Goal: Task Accomplishment & Management: Complete application form

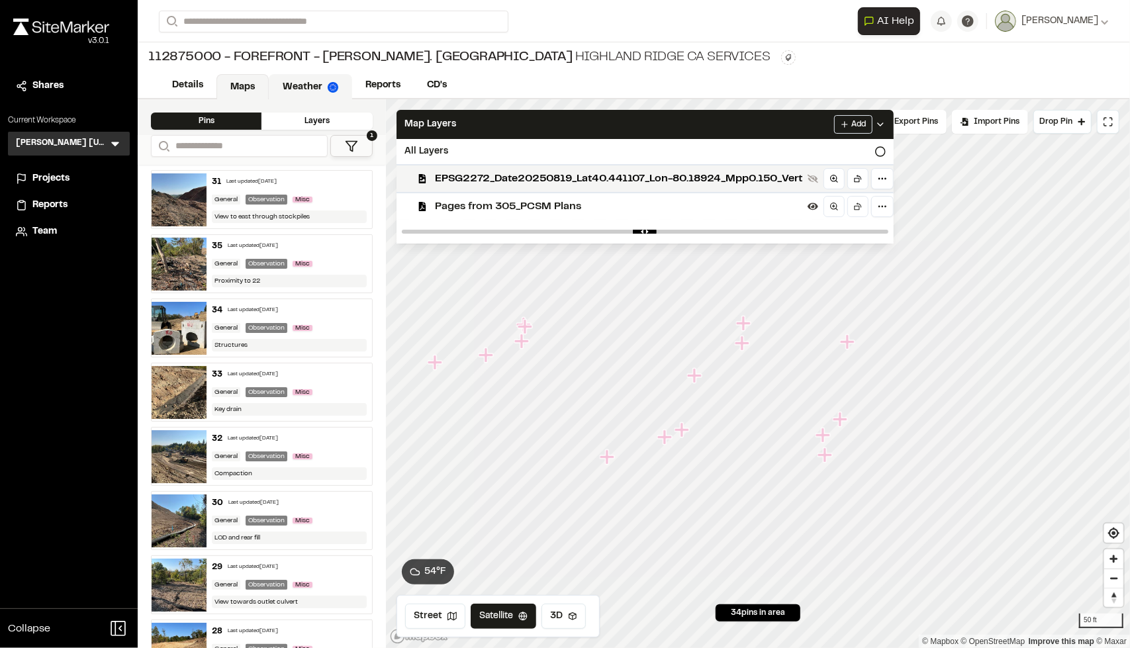
click at [314, 83] on link "Weather" at bounding box center [310, 86] width 83 height 25
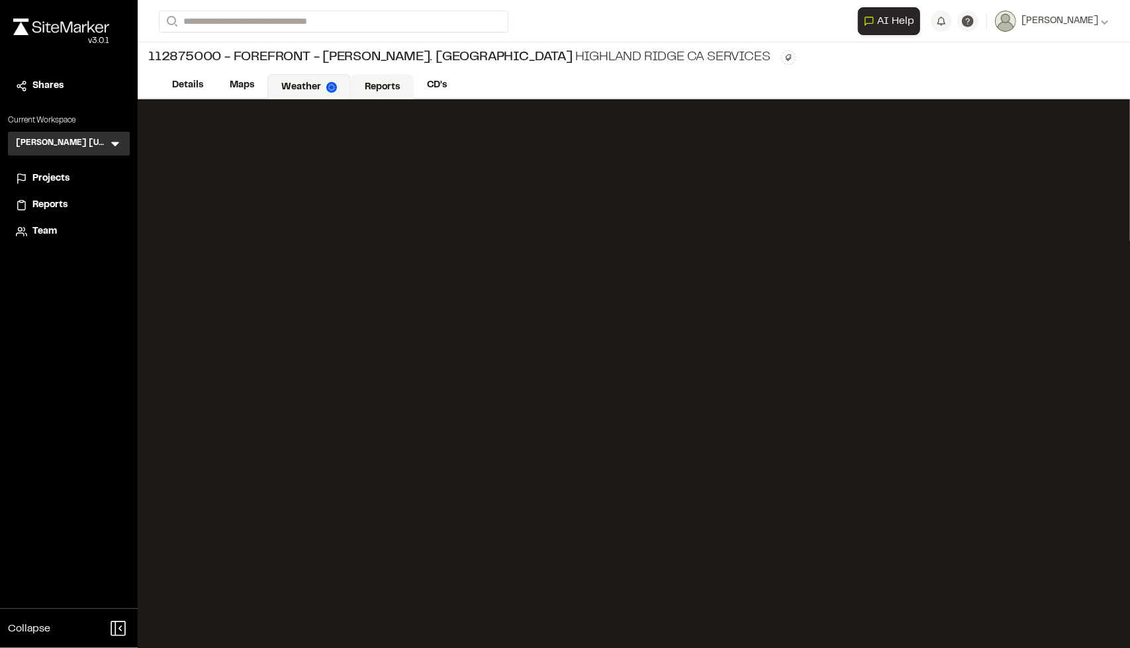
click at [380, 84] on link "Reports" at bounding box center [382, 86] width 63 height 25
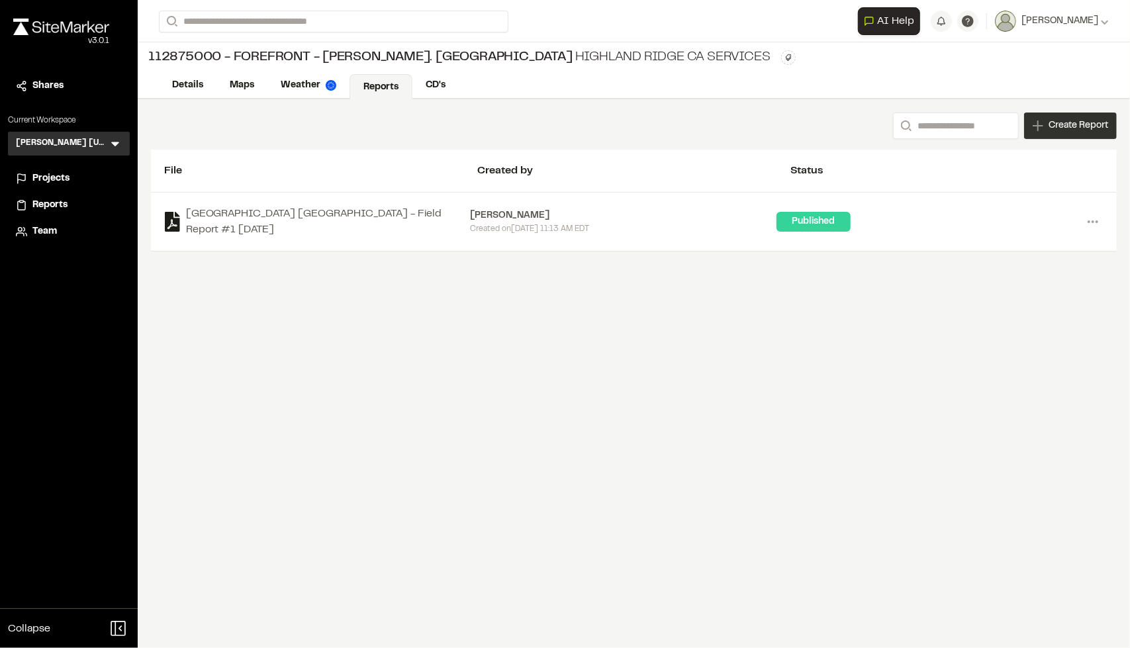
click at [675, 128] on span "Create Report" at bounding box center [1079, 126] width 60 height 15
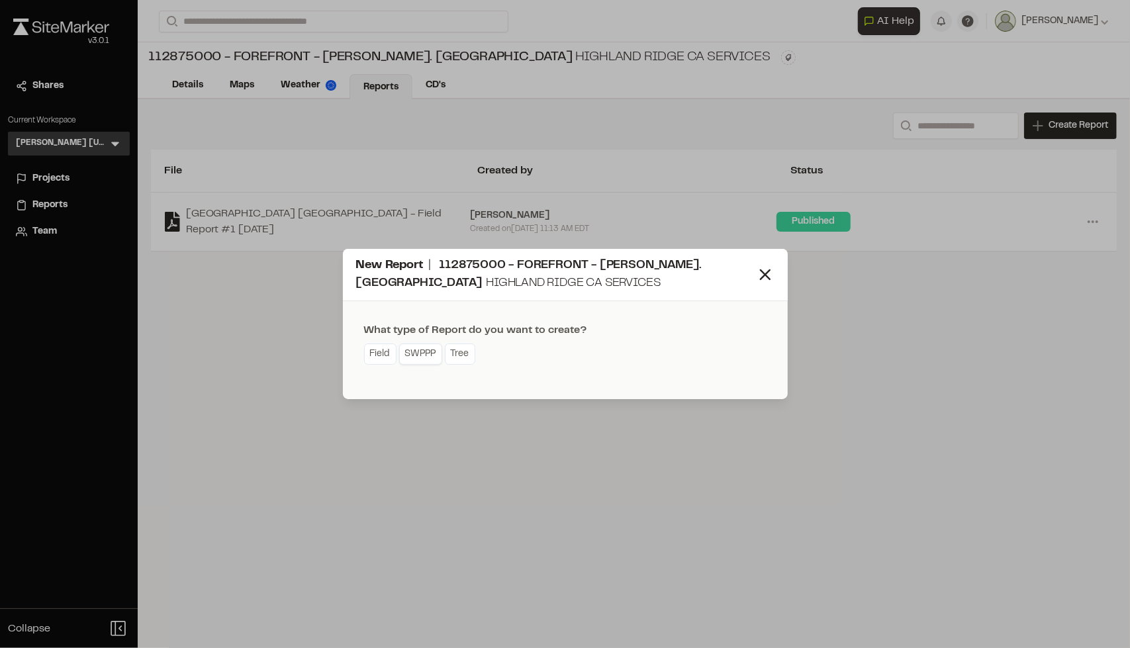
click at [407, 354] on link "SWPPP" at bounding box center [420, 354] width 43 height 21
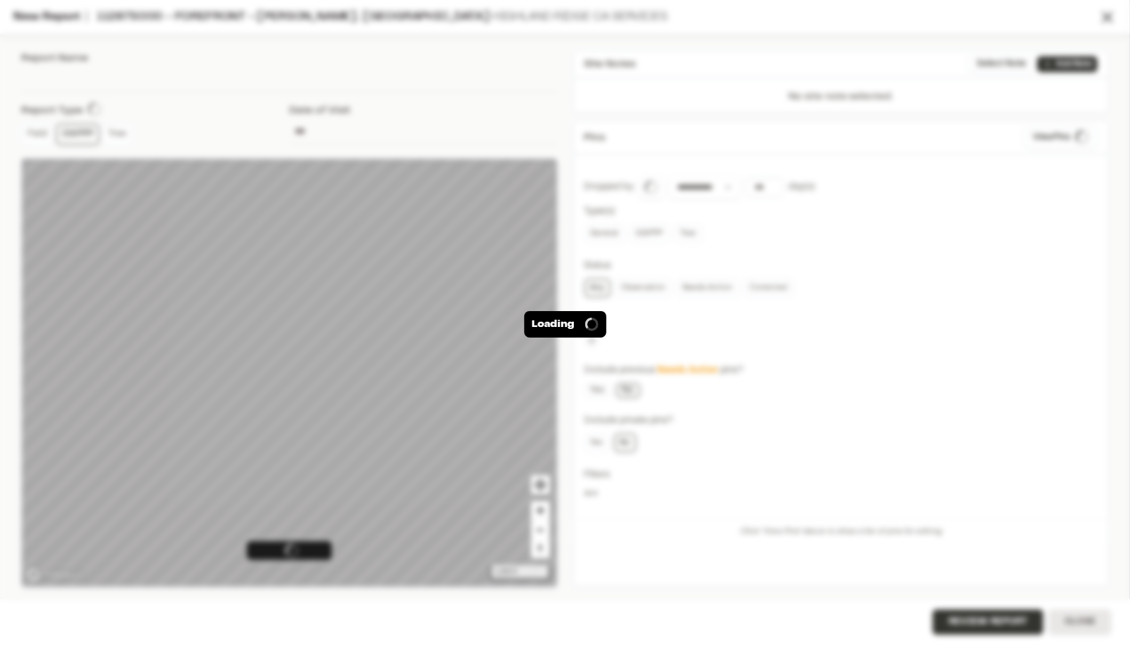
type input "**********"
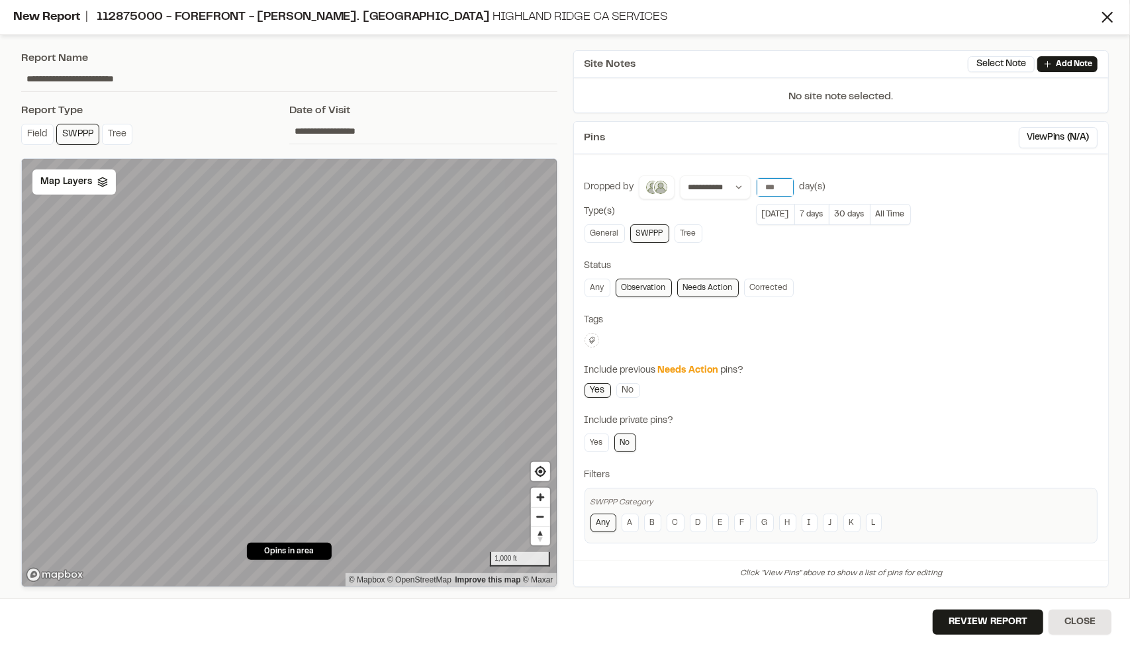
click at [675, 185] on input "number" at bounding box center [775, 187] width 37 height 19
click at [675, 209] on button "7 days" at bounding box center [812, 214] width 34 height 21
click at [630, 386] on link "No" at bounding box center [628, 390] width 24 height 15
click at [675, 287] on link "Needs Action" at bounding box center [708, 288] width 62 height 19
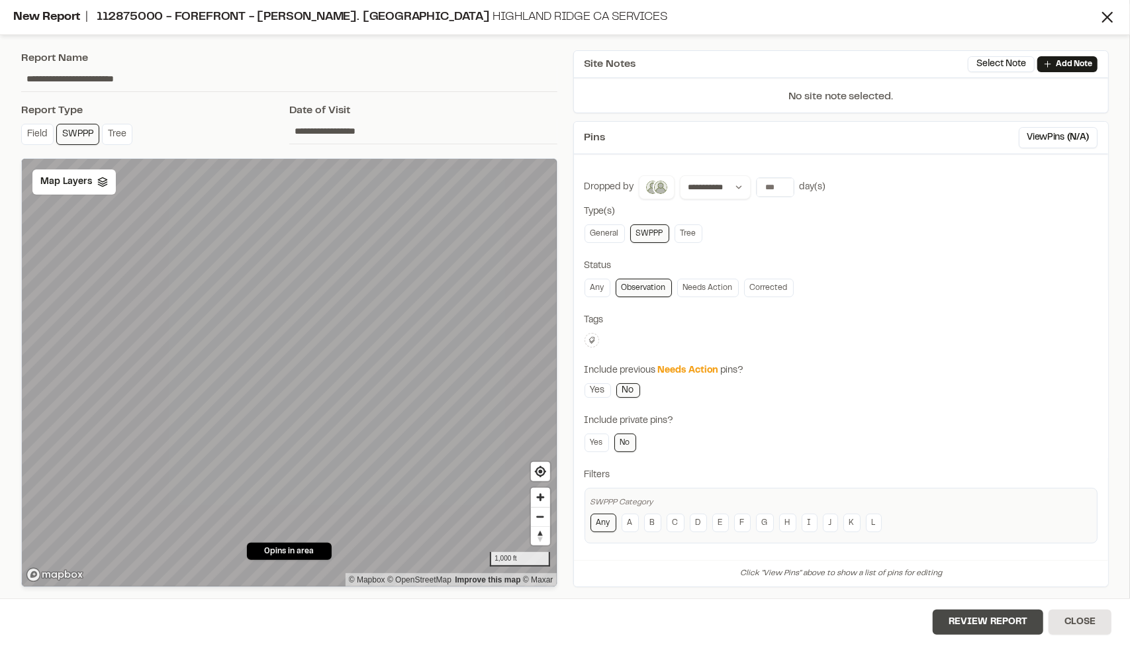
click at [675, 603] on button "Review Report" at bounding box center [988, 622] width 111 height 25
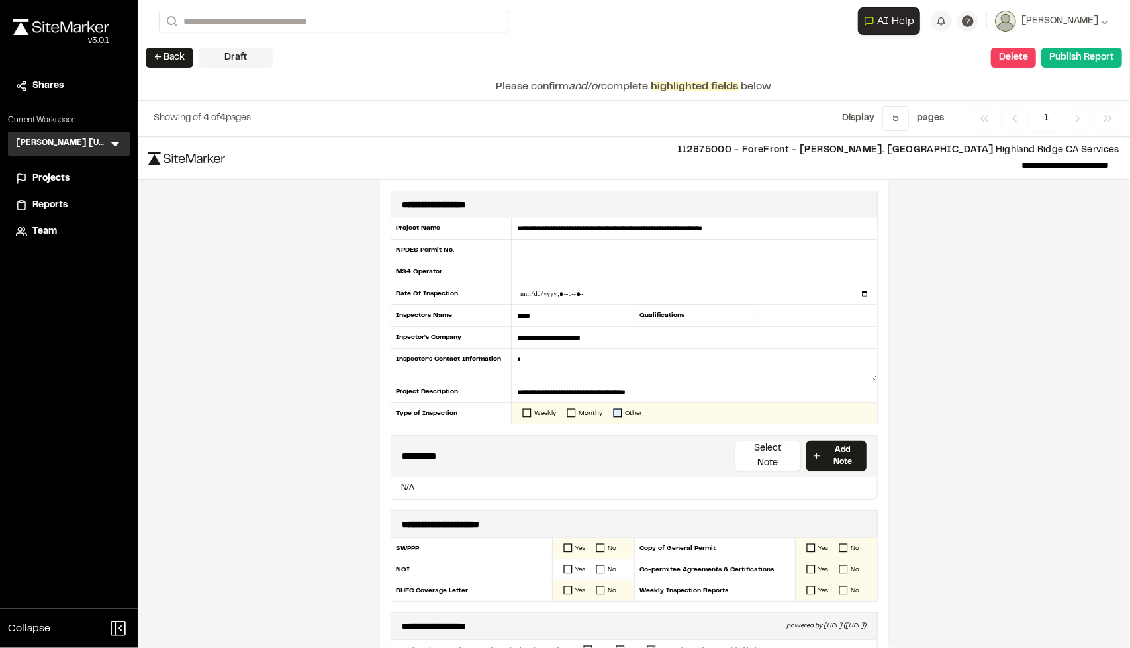
click at [613, 411] on icon at bounding box center [617, 413] width 9 height 9
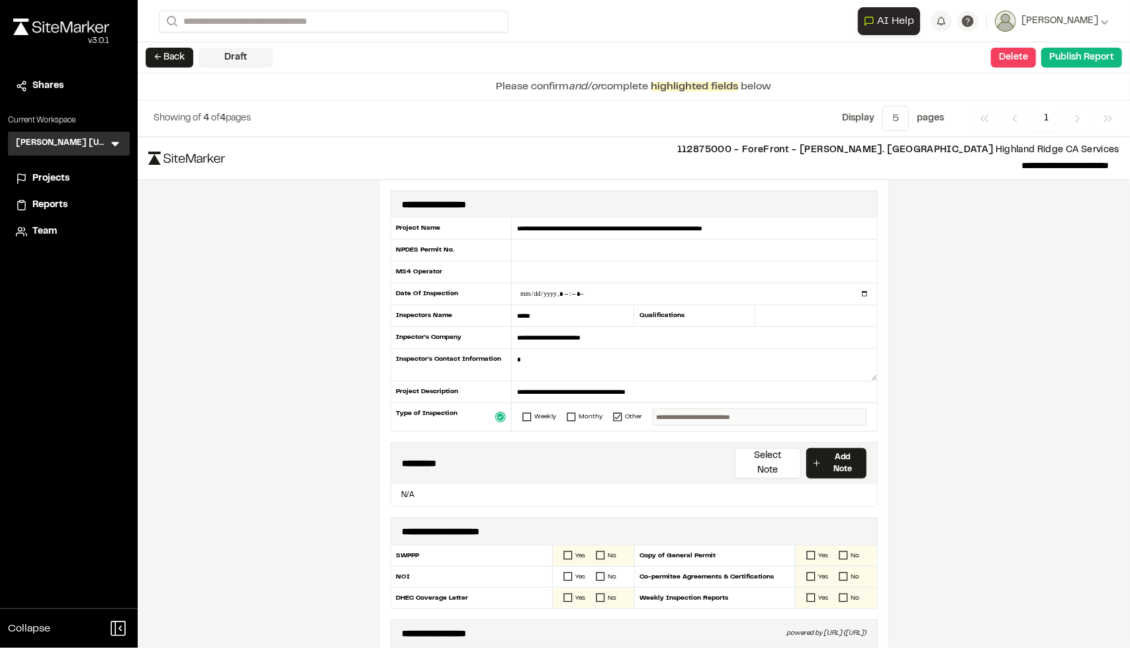
click at [675, 414] on input "text" at bounding box center [759, 417] width 213 height 17
type input "**********"
click at [650, 309] on div "Qualifications" at bounding box center [695, 316] width 122 height 22
click at [675, 321] on input "text" at bounding box center [816, 316] width 122 height 22
click at [675, 314] on input "text" at bounding box center [816, 316] width 122 height 22
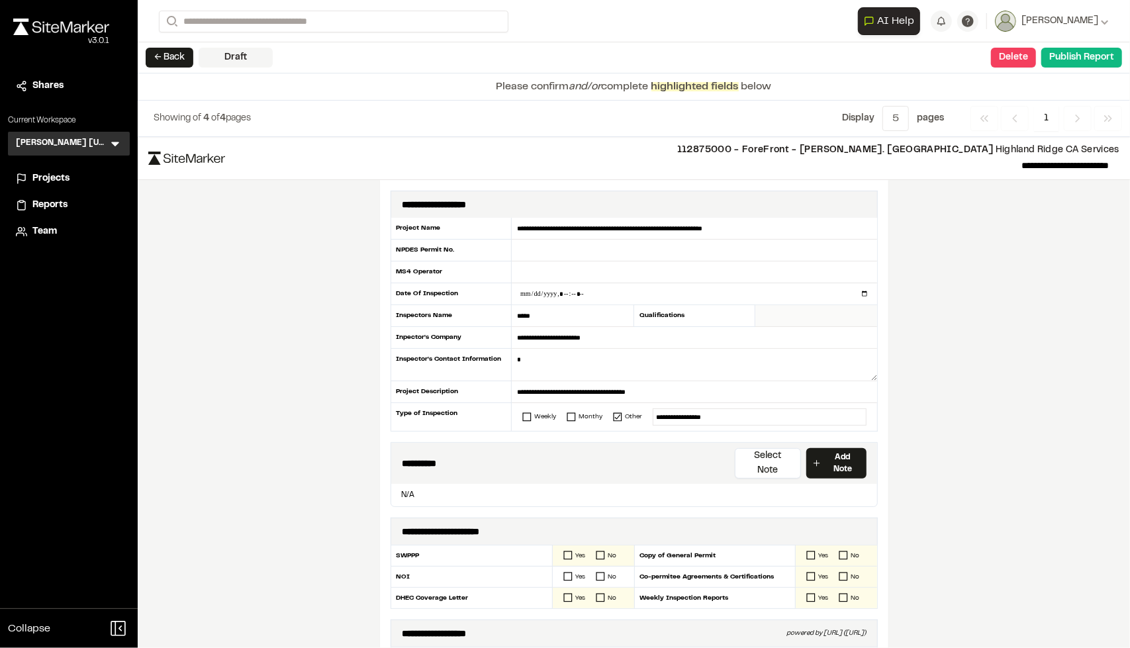
click at [675, 314] on input "text" at bounding box center [816, 316] width 122 height 22
type input "**"
click at [538, 255] on input "text" at bounding box center [694, 251] width 365 height 22
click at [521, 250] on input "text" at bounding box center [694, 251] width 365 height 22
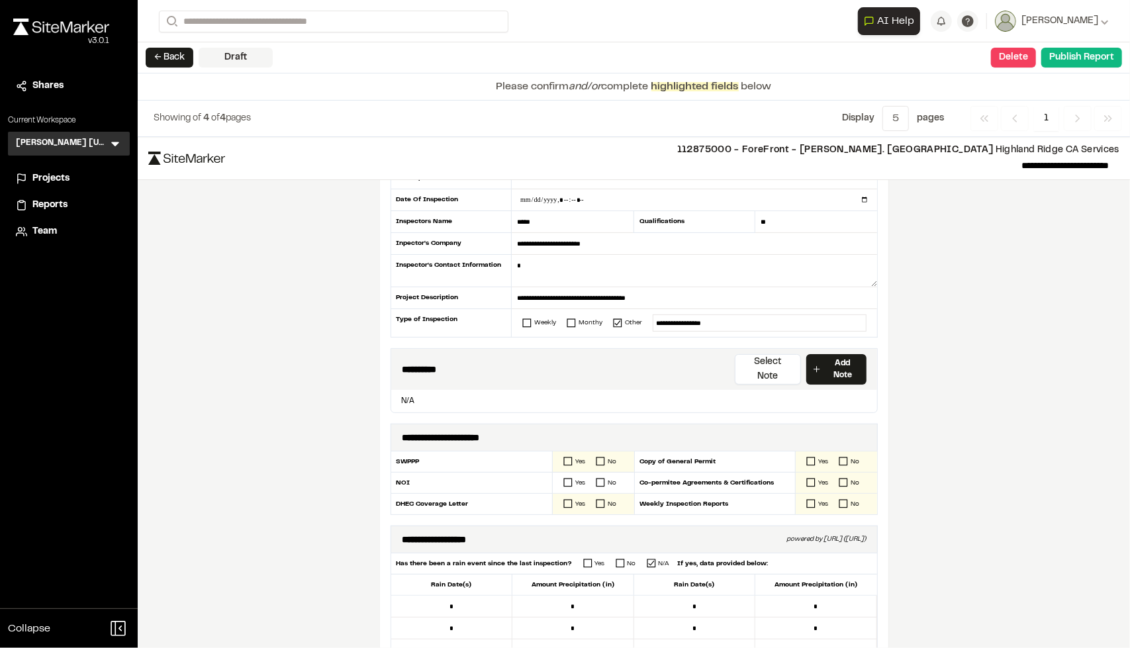
scroll to position [132, 0]
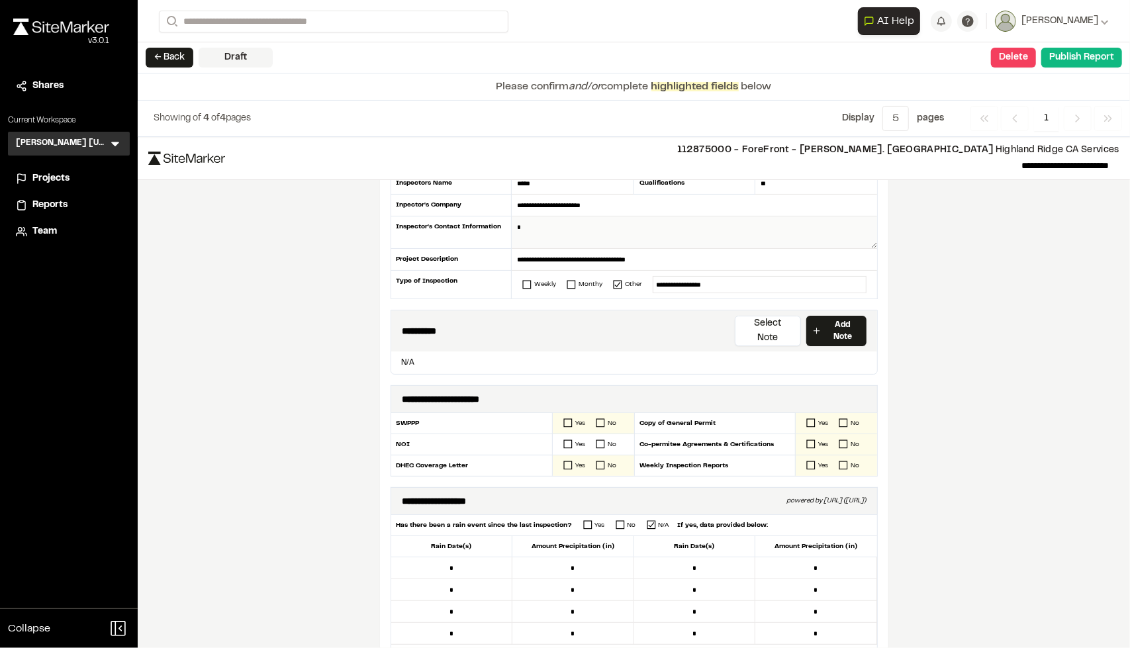
type input "*********"
click at [547, 222] on textarea at bounding box center [694, 233] width 365 height 32
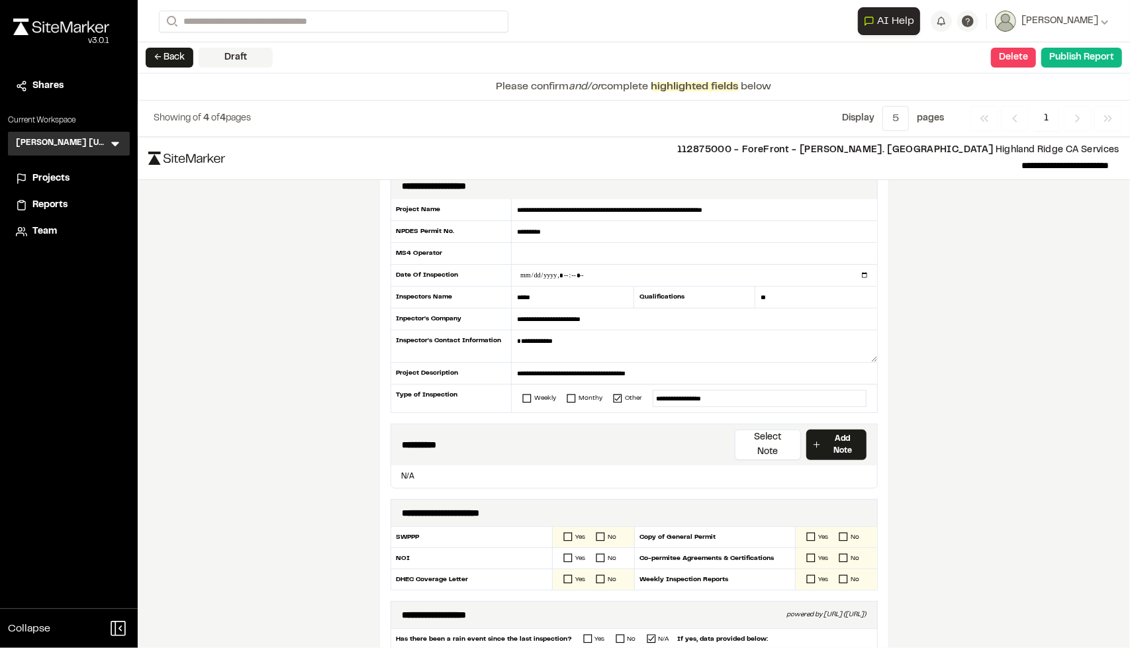
scroll to position [0, 0]
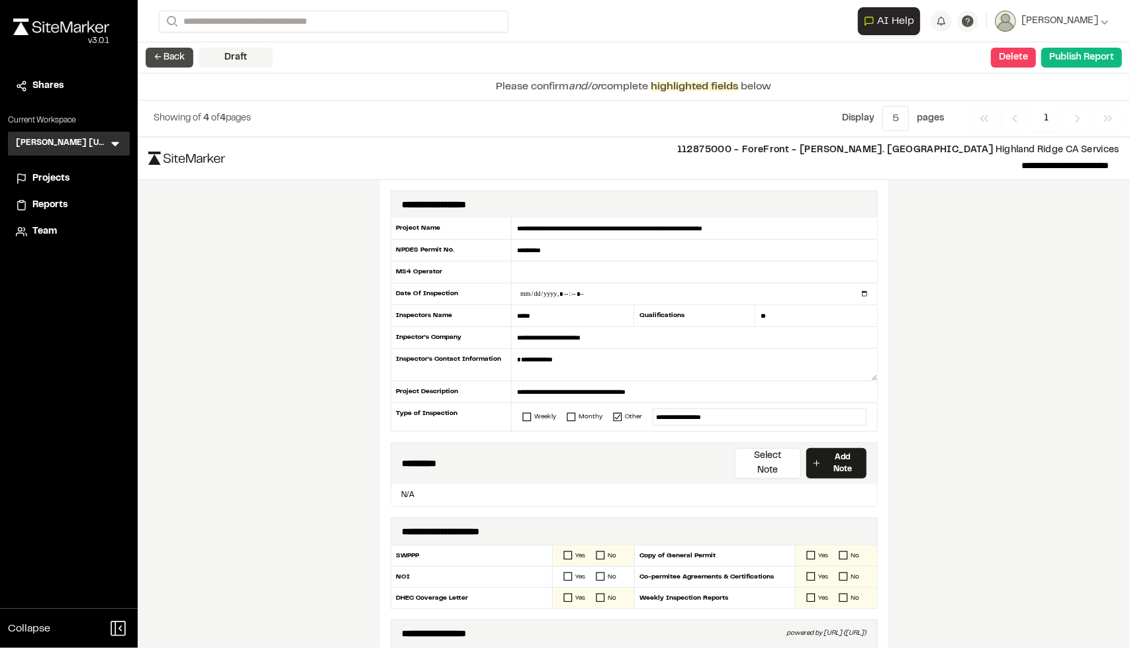
type textarea "**********"
click at [179, 54] on button "← Back" at bounding box center [170, 58] width 48 height 20
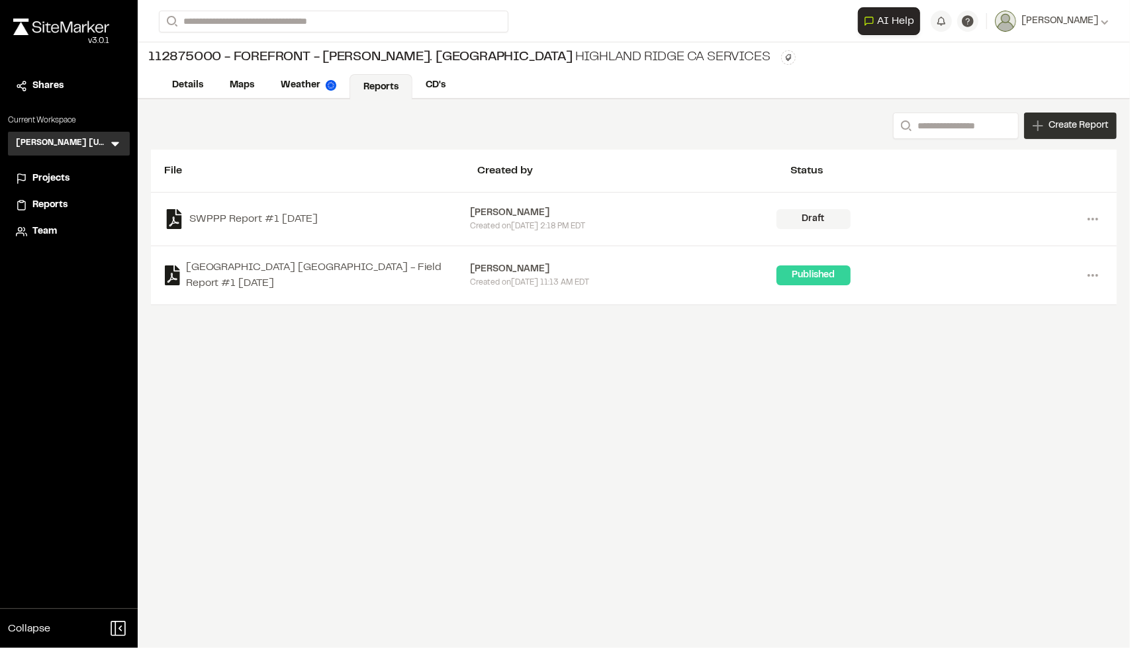
click at [675, 134] on div "Create Report" at bounding box center [1070, 126] width 93 height 26
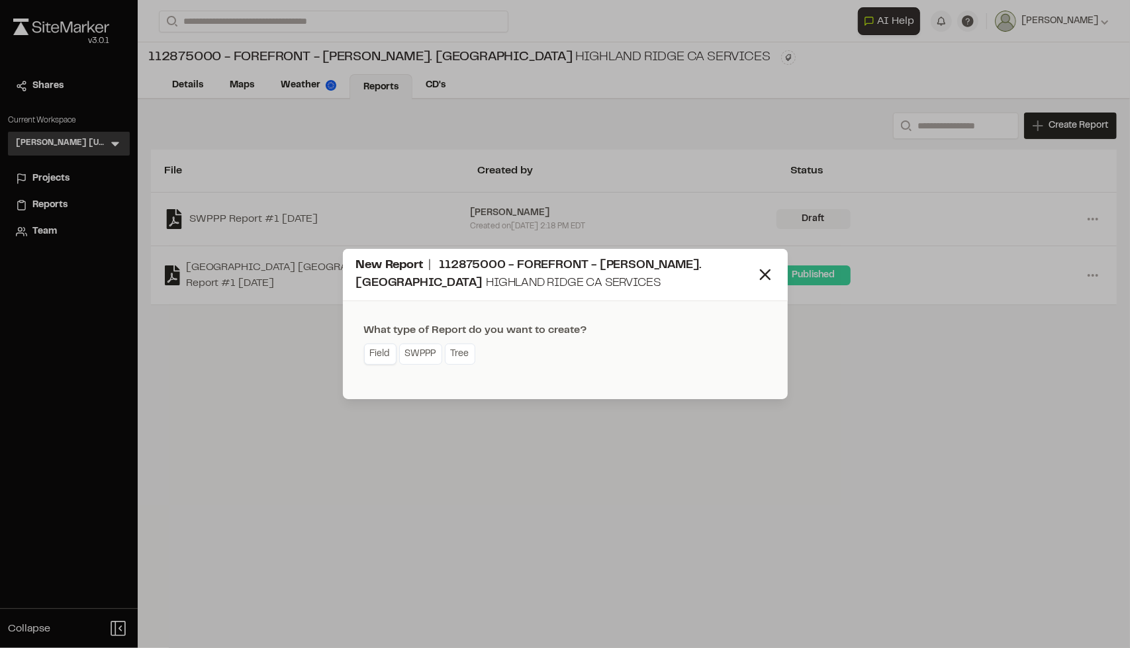
click at [384, 348] on link "Field" at bounding box center [380, 354] width 32 height 21
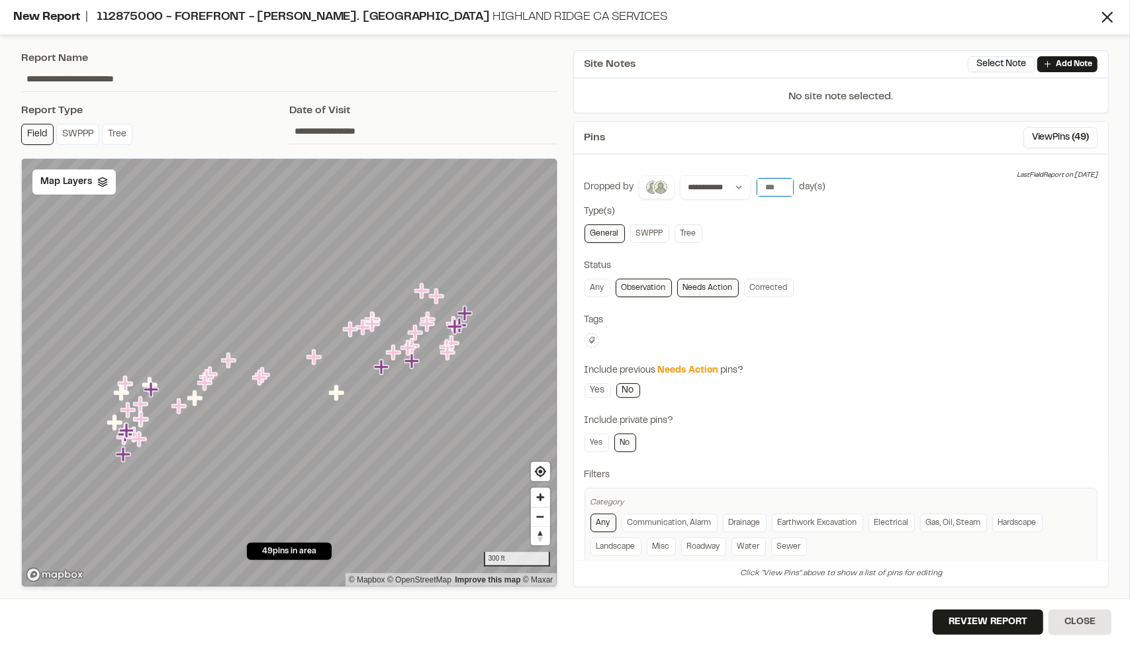
type input "**"
click at [675, 189] on input "**" at bounding box center [775, 187] width 37 height 19
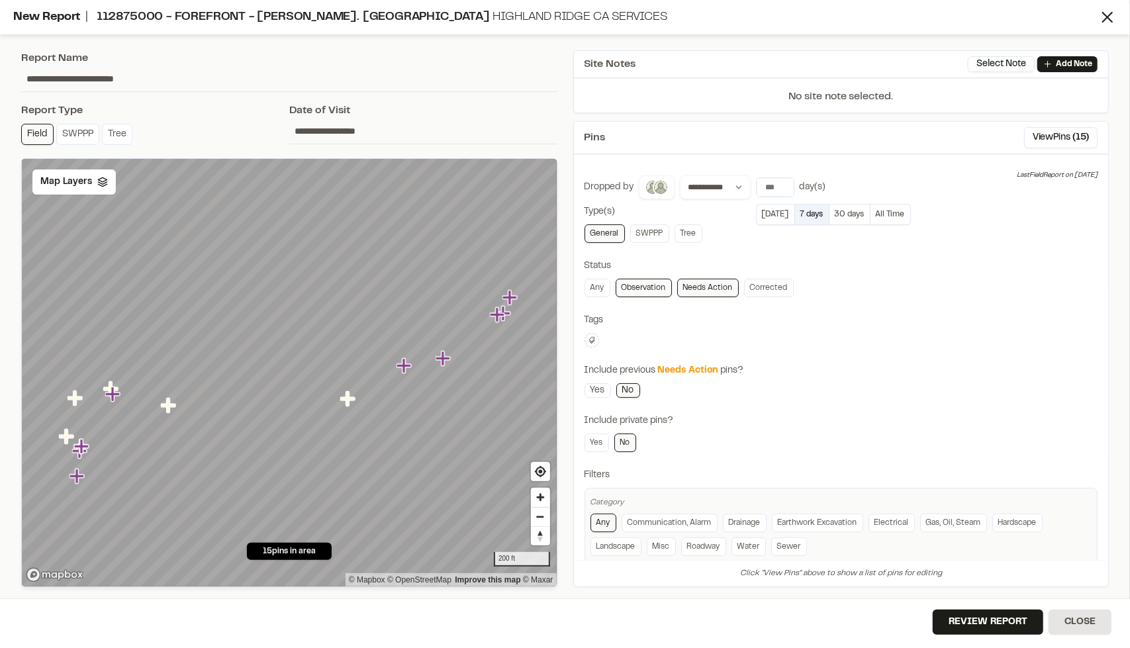
click at [675, 211] on button "7 days" at bounding box center [812, 214] width 34 height 21
click at [675, 286] on link "Needs Action" at bounding box center [708, 288] width 62 height 19
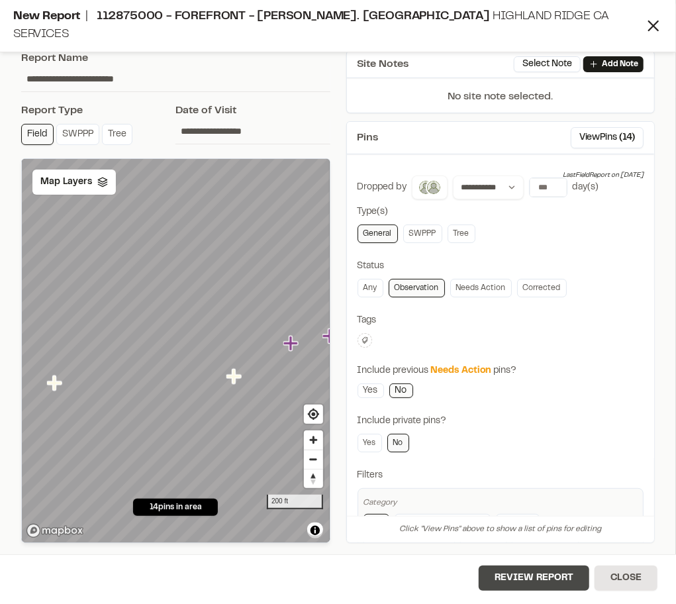
click at [515, 581] on button "Review Report" at bounding box center [534, 577] width 111 height 25
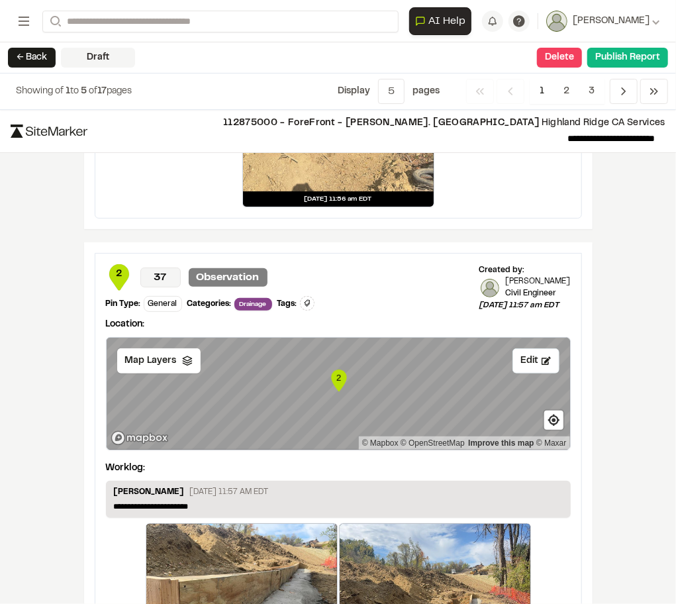
scroll to position [2316, 0]
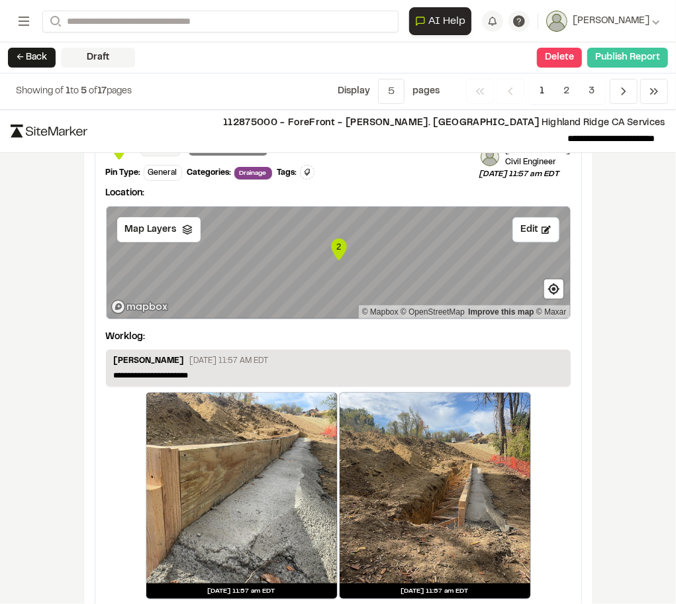
click at [608, 60] on button "Publish Report" at bounding box center [627, 58] width 81 height 20
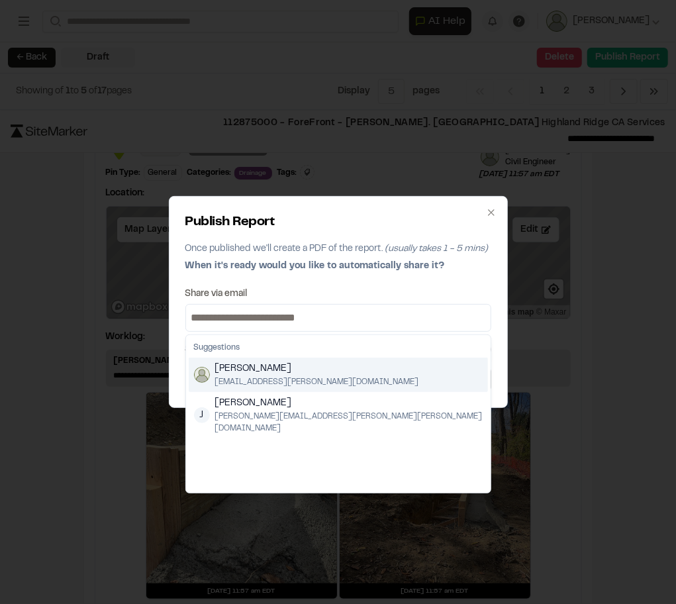
click at [311, 314] on input at bounding box center [338, 317] width 299 height 21
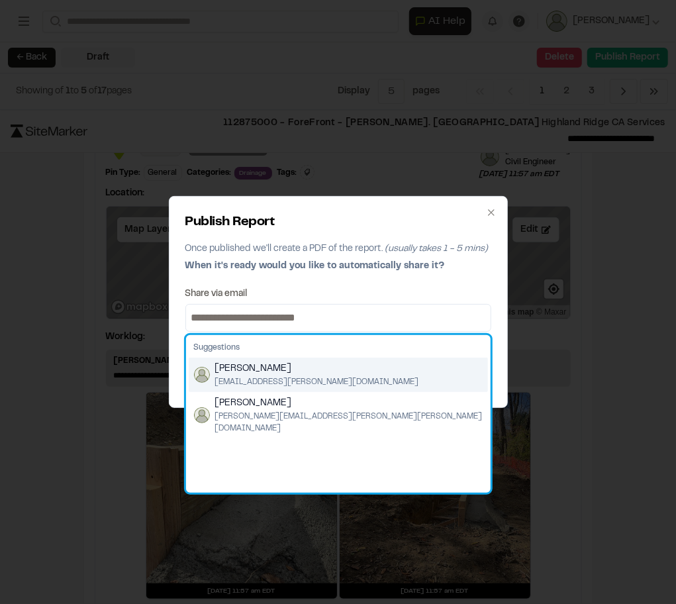
click at [285, 373] on span "[PERSON_NAME]" at bounding box center [317, 369] width 204 height 15
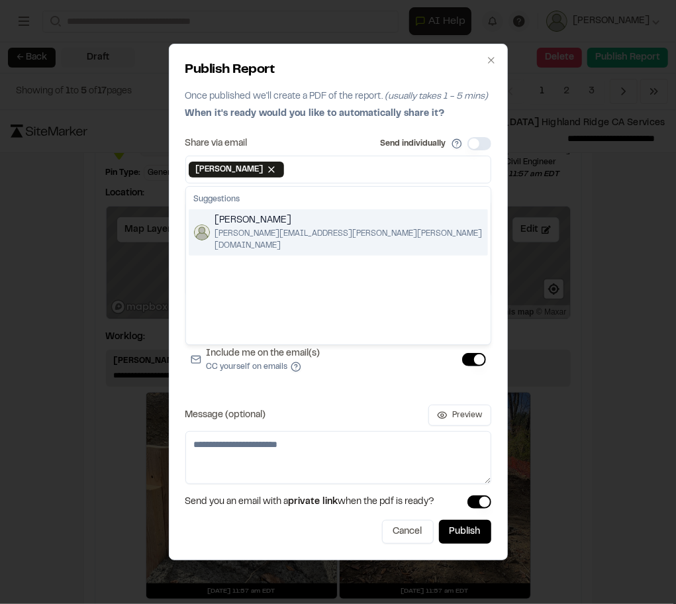
click at [273, 135] on div "Publish Report Once published we'll create a PDF of the report. (usually takes …" at bounding box center [338, 302] width 339 height 516
click at [379, 175] on input at bounding box center [387, 169] width 201 height 21
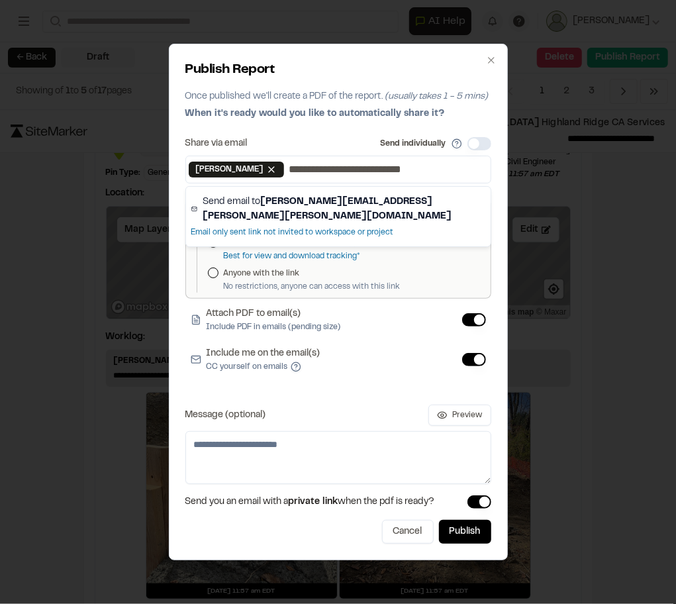
type input "**********"
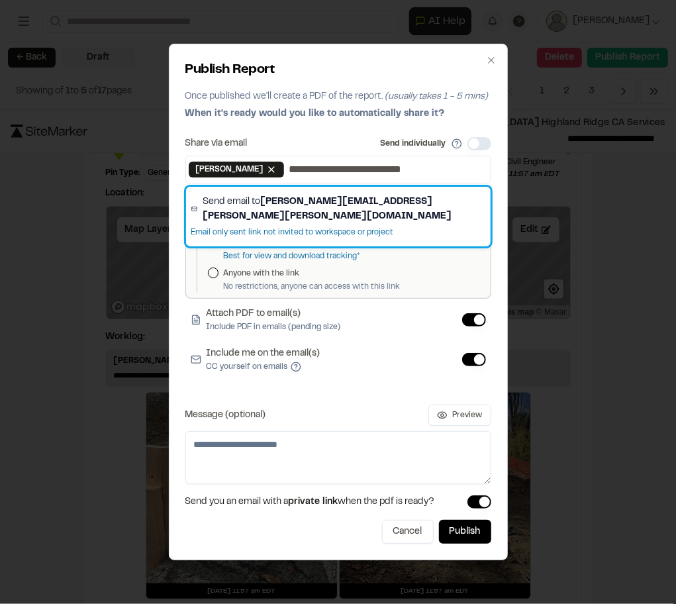
click at [325, 195] on span "Send email to [PERSON_NAME][EMAIL_ADDRESS][PERSON_NAME][PERSON_NAME][DOMAIN_NAM…" at bounding box center [344, 209] width 283 height 29
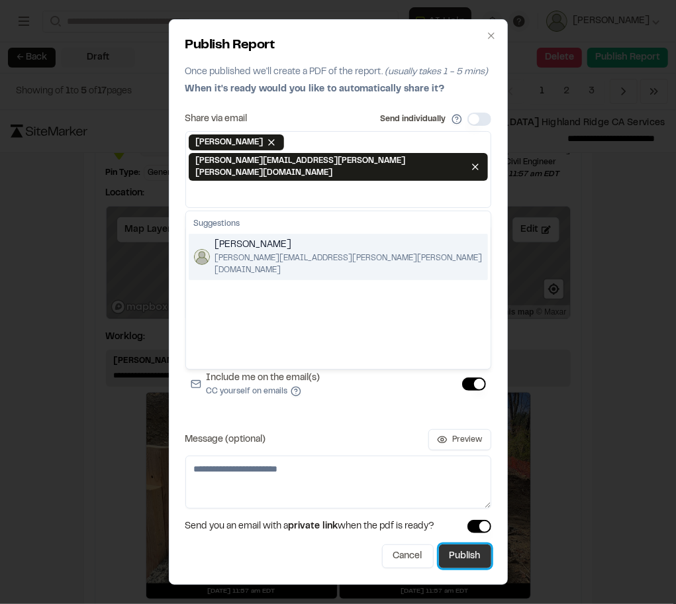
click at [448, 544] on button "Publish" at bounding box center [465, 556] width 52 height 24
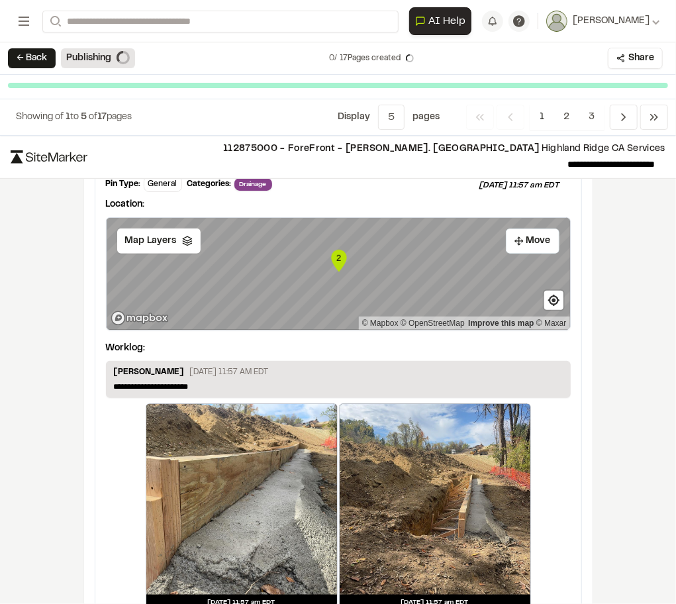
scroll to position [2305, 0]
